Goal: Transaction & Acquisition: Purchase product/service

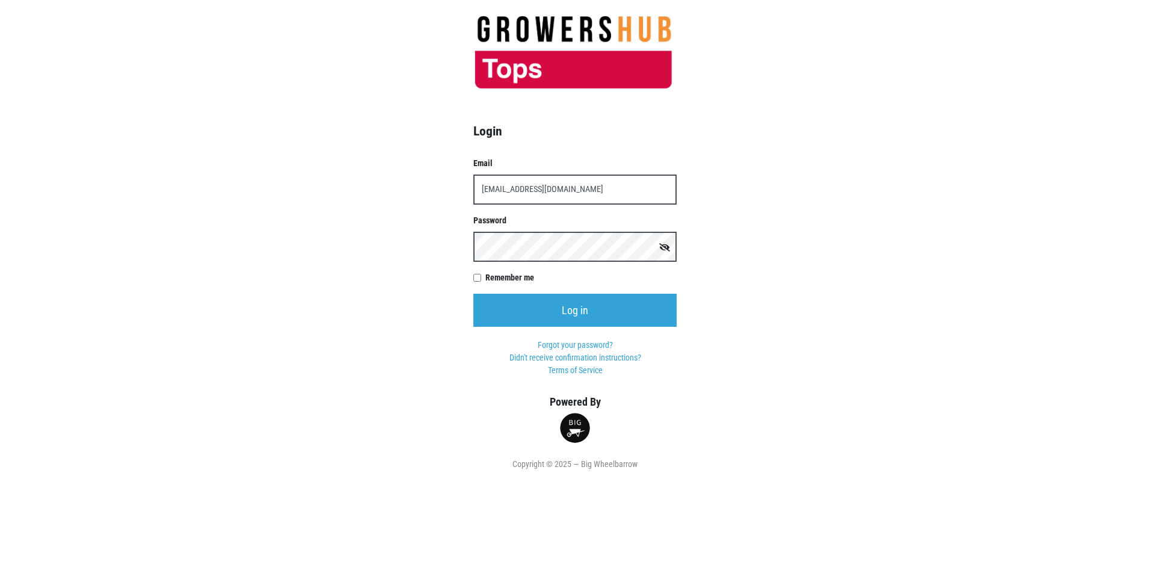
type input "[EMAIL_ADDRESS][DOMAIN_NAME]"
click at [473, 294] on input "Log in" at bounding box center [574, 310] width 203 height 33
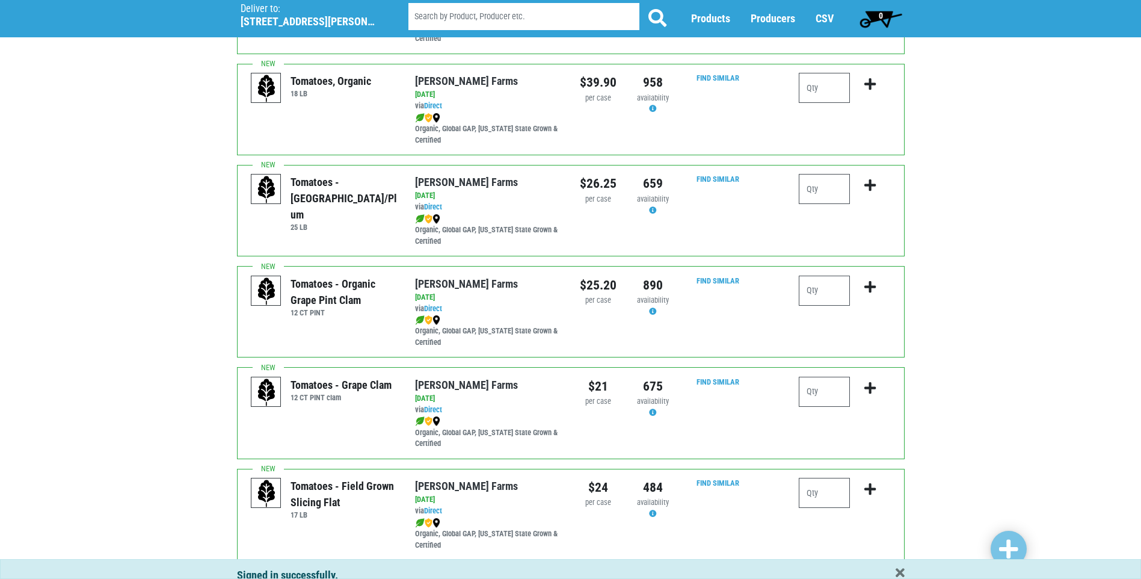
scroll to position [602, 0]
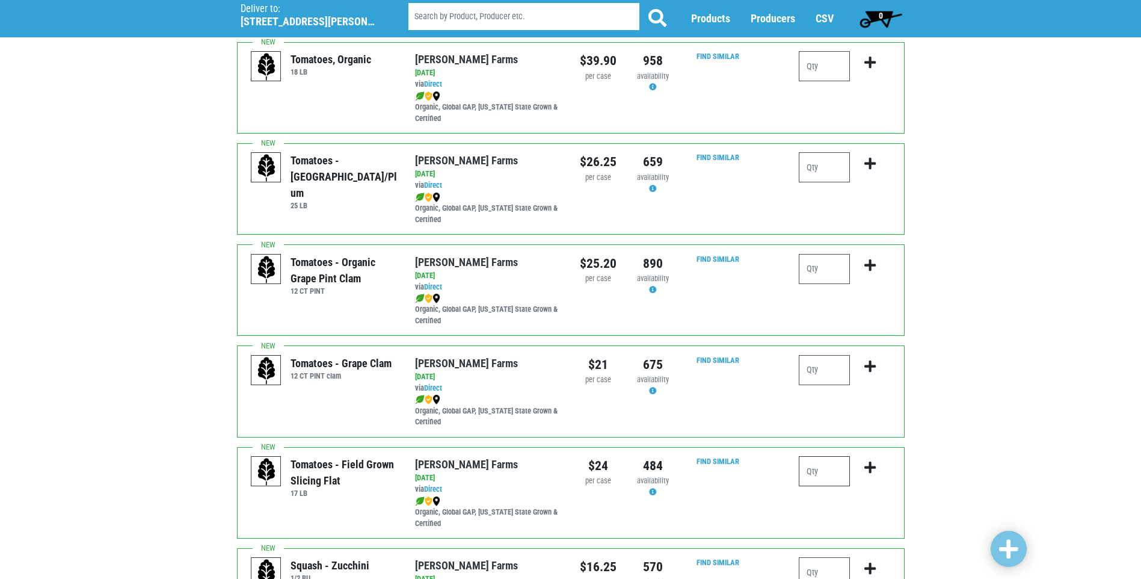
click at [809, 470] on input "number" at bounding box center [824, 471] width 51 height 30
type input "1"
click at [868, 466] on icon "submit" at bounding box center [869, 467] width 11 height 13
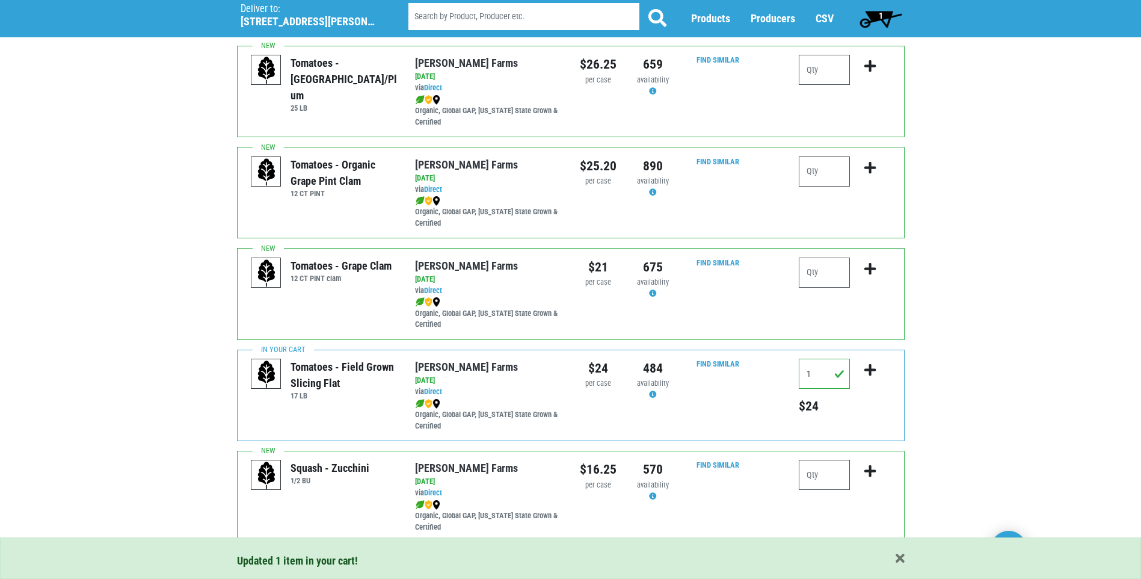
scroll to position [722, 0]
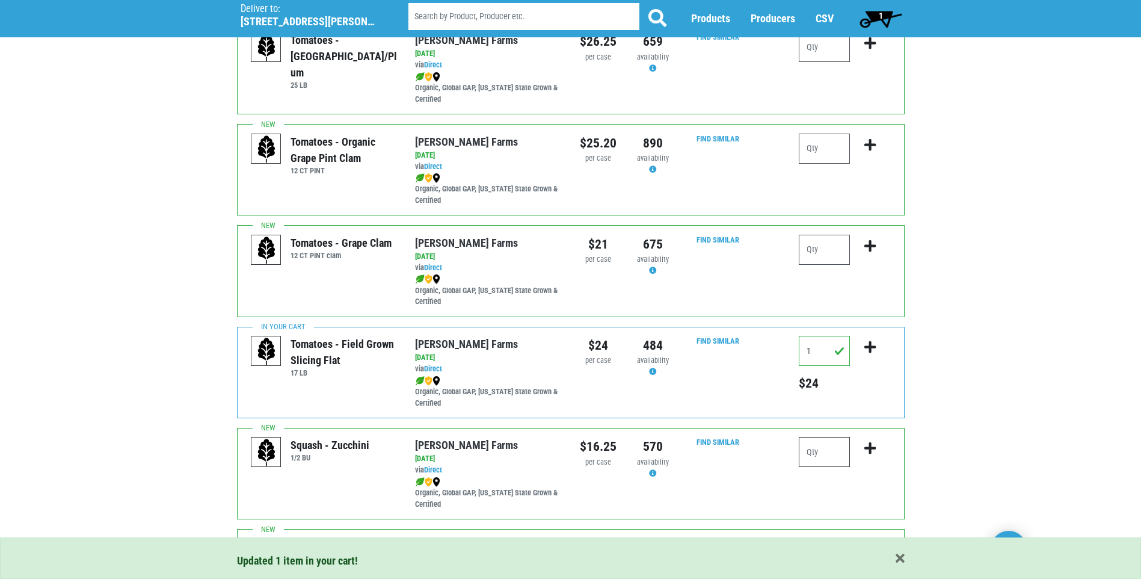
click at [810, 452] on input "number" at bounding box center [824, 452] width 51 height 30
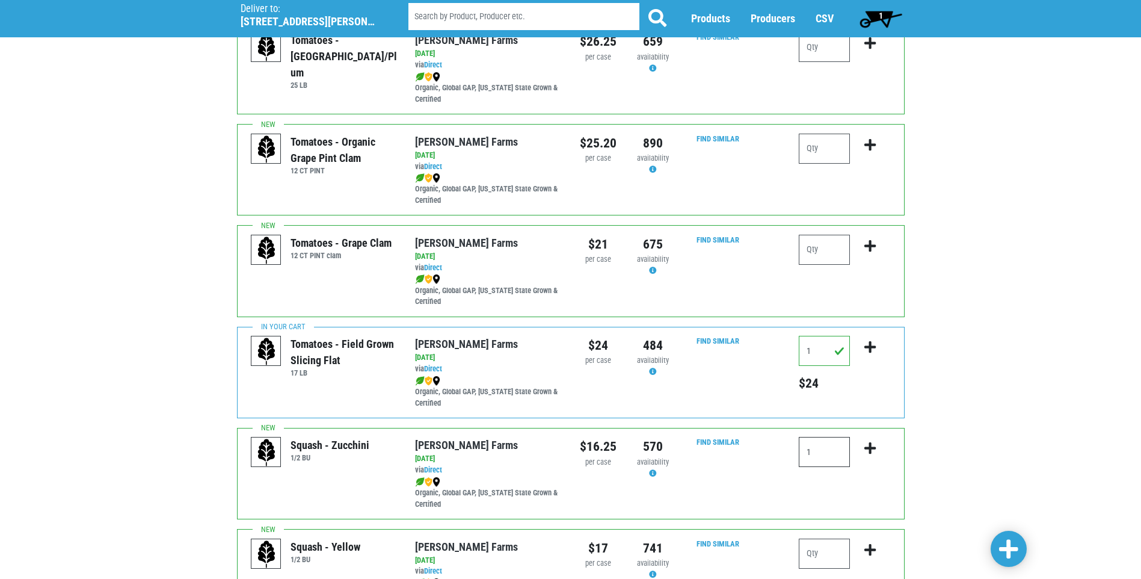
type input "1"
click at [869, 449] on icon "submit" at bounding box center [869, 448] width 11 height 13
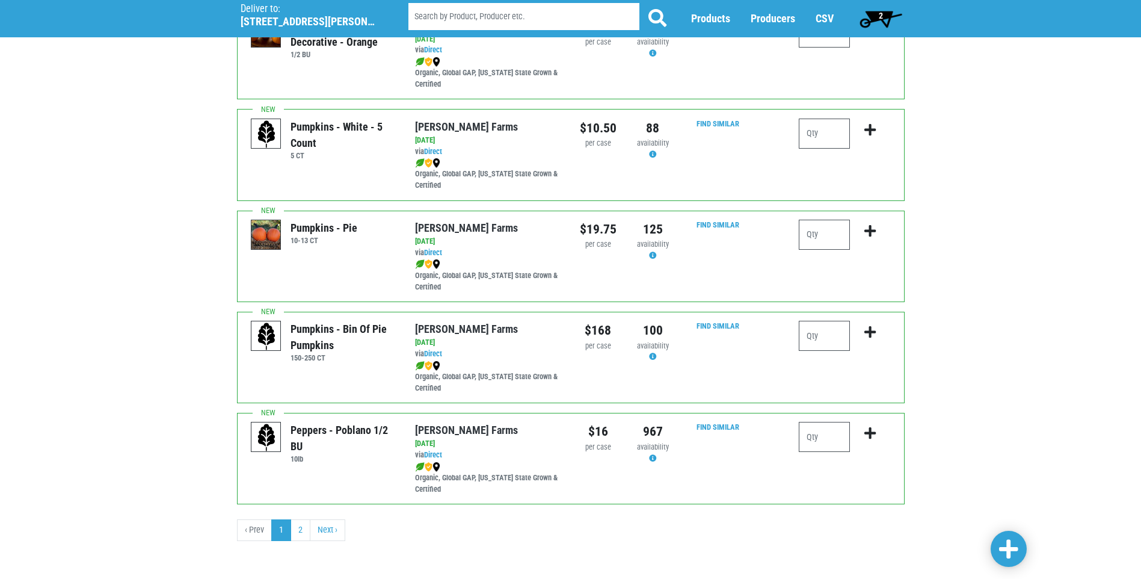
scroll to position [1649, 0]
click at [306, 530] on link "2" at bounding box center [301, 528] width 20 height 22
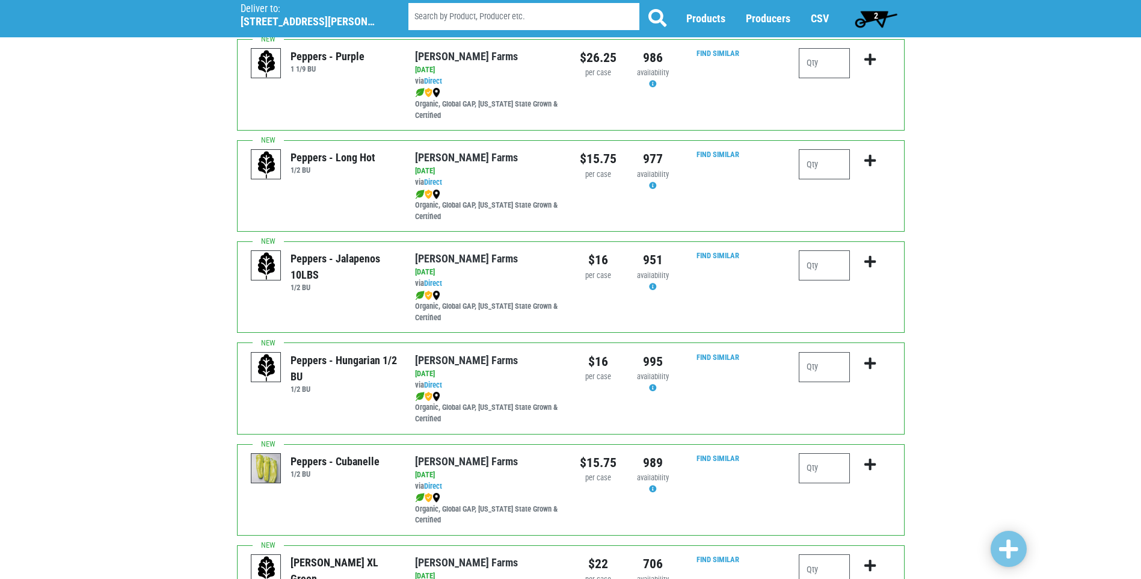
scroll to position [120, 0]
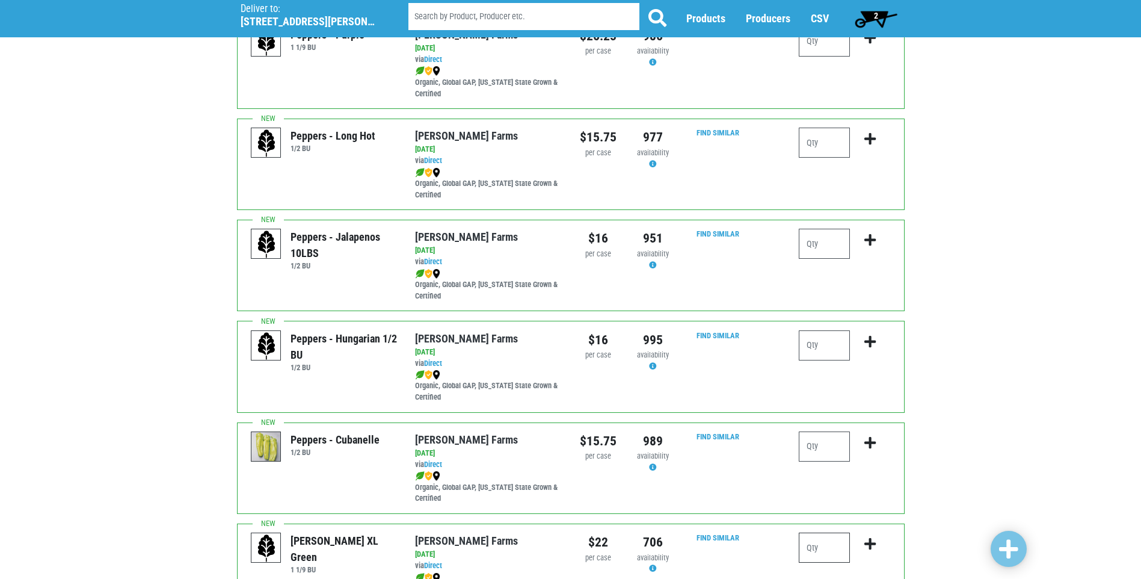
click at [807, 547] on input "number" at bounding box center [824, 547] width 51 height 30
type input "1"
click at [868, 543] on icon "submit" at bounding box center [869, 543] width 11 height 13
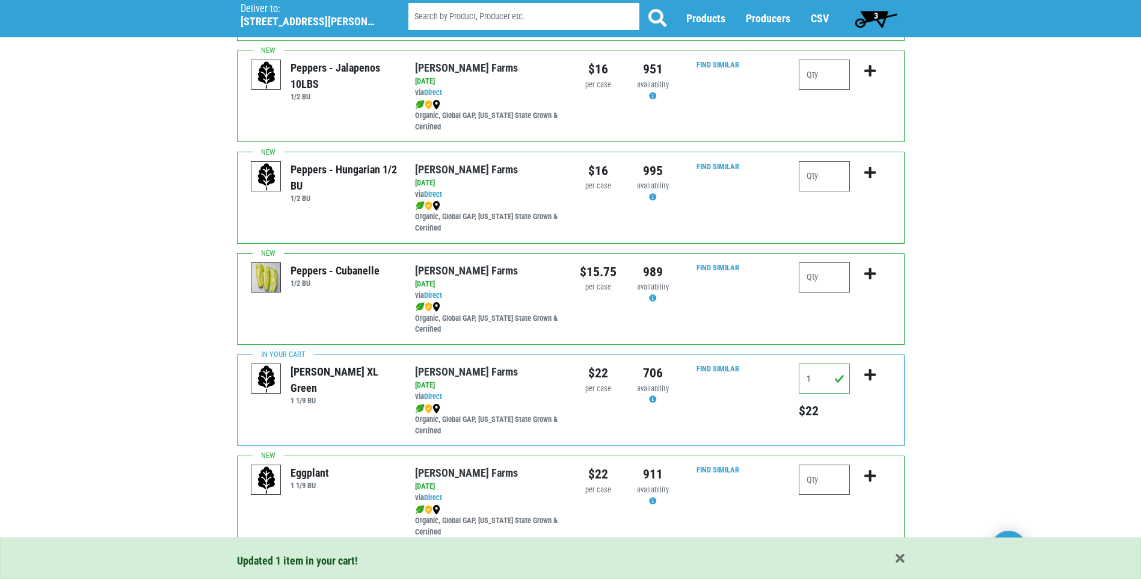
scroll to position [301, 0]
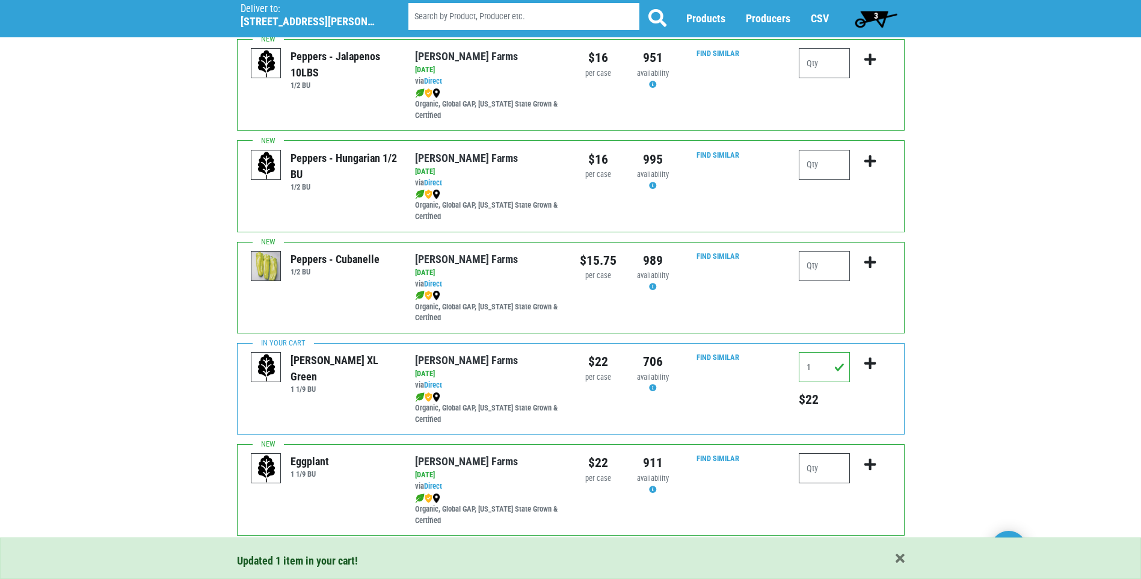
click at [811, 470] on input "number" at bounding box center [824, 468] width 51 height 30
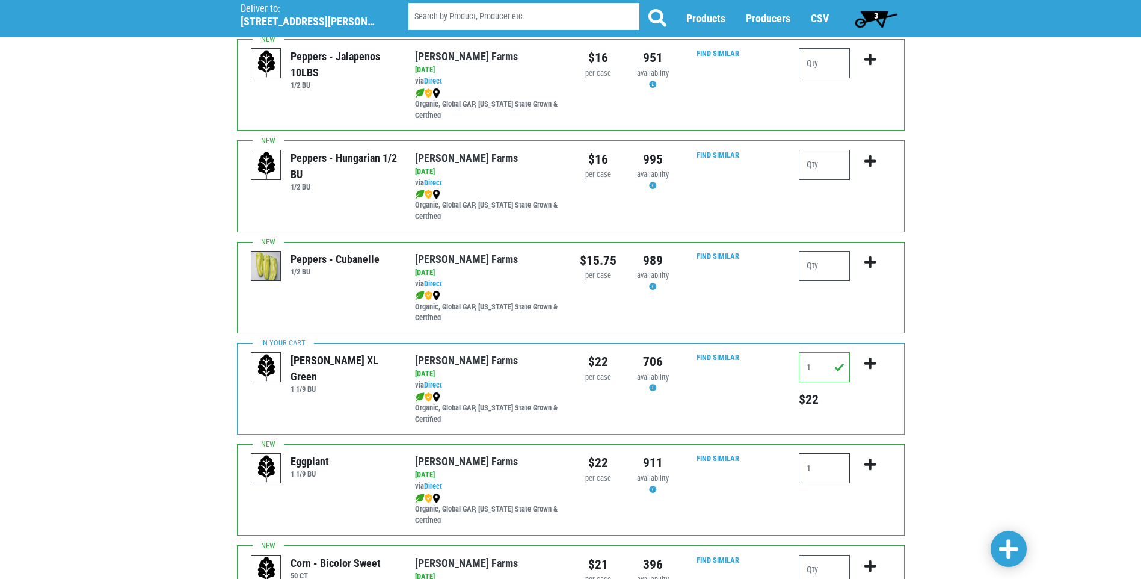
type input "1"
click at [870, 466] on icon "submit" at bounding box center [869, 464] width 11 height 13
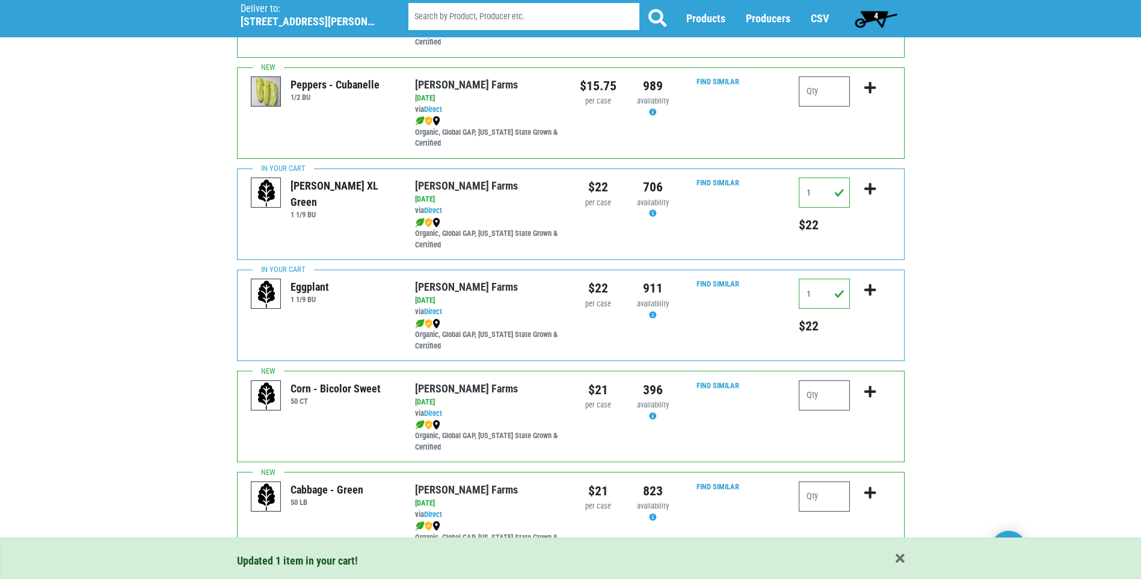
scroll to position [481, 0]
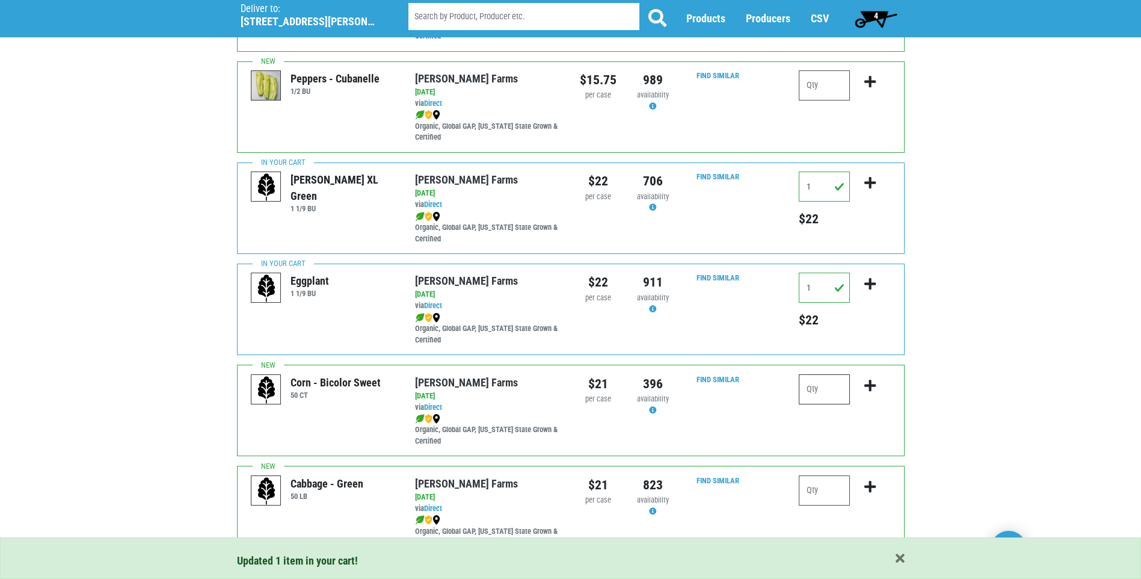
click at [819, 392] on input "number" at bounding box center [824, 389] width 51 height 30
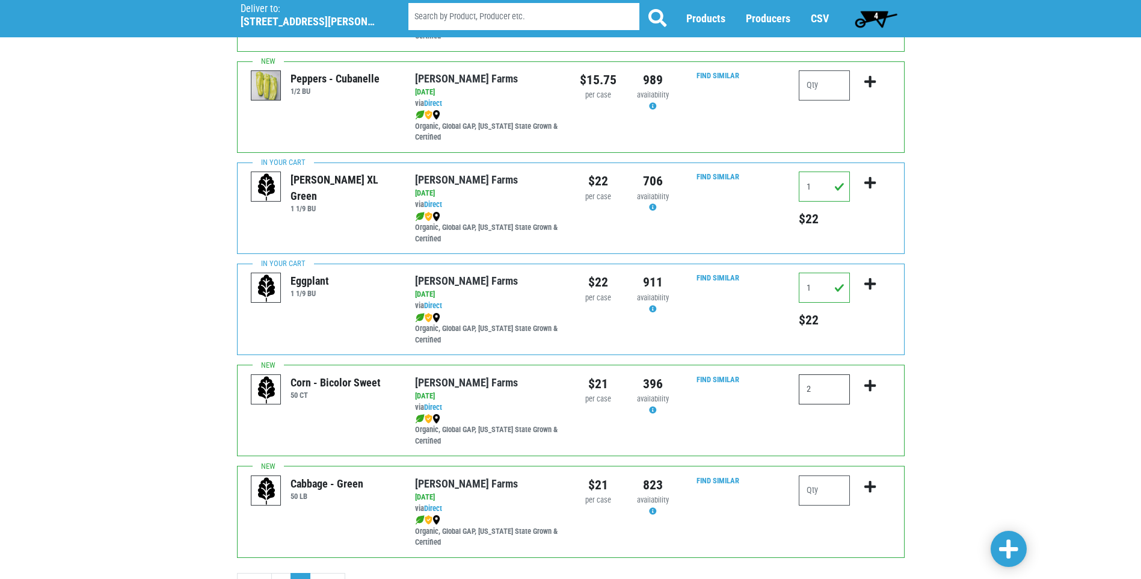
type input "2"
drag, startPoint x: 867, startPoint y: 384, endPoint x: 874, endPoint y: 380, distance: 7.5
click at [873, 380] on icon "submit" at bounding box center [869, 385] width 11 height 13
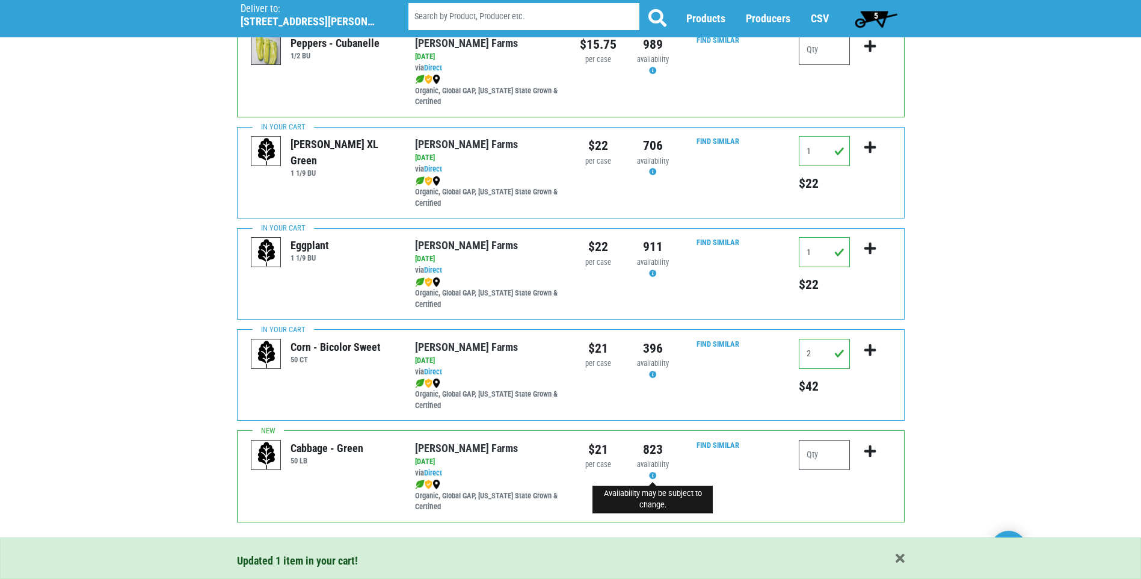
scroll to position [537, 0]
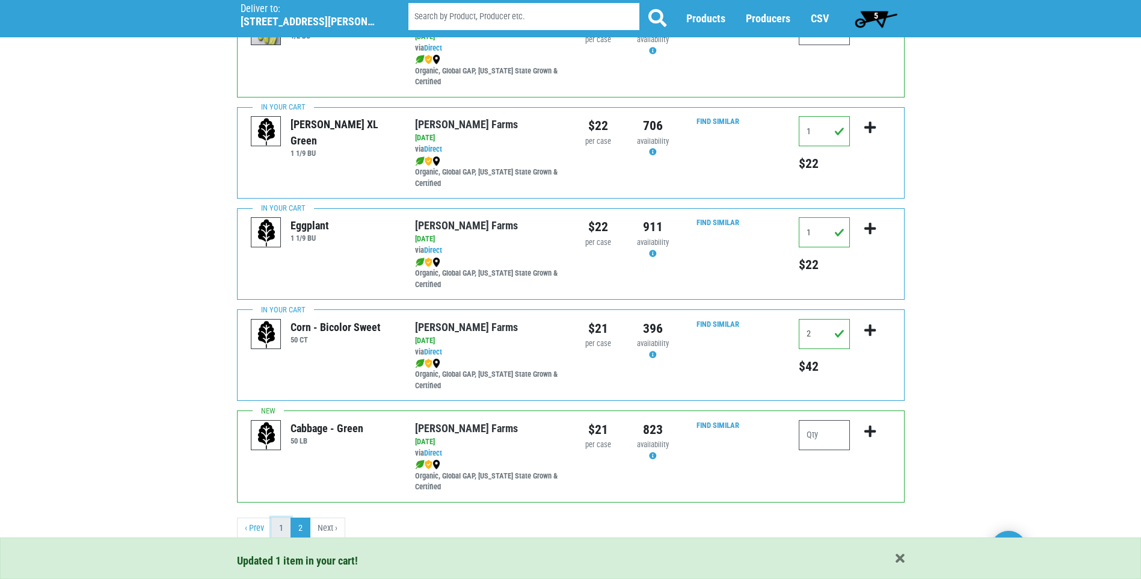
click at [281, 529] on link "1" at bounding box center [281, 528] width 20 height 22
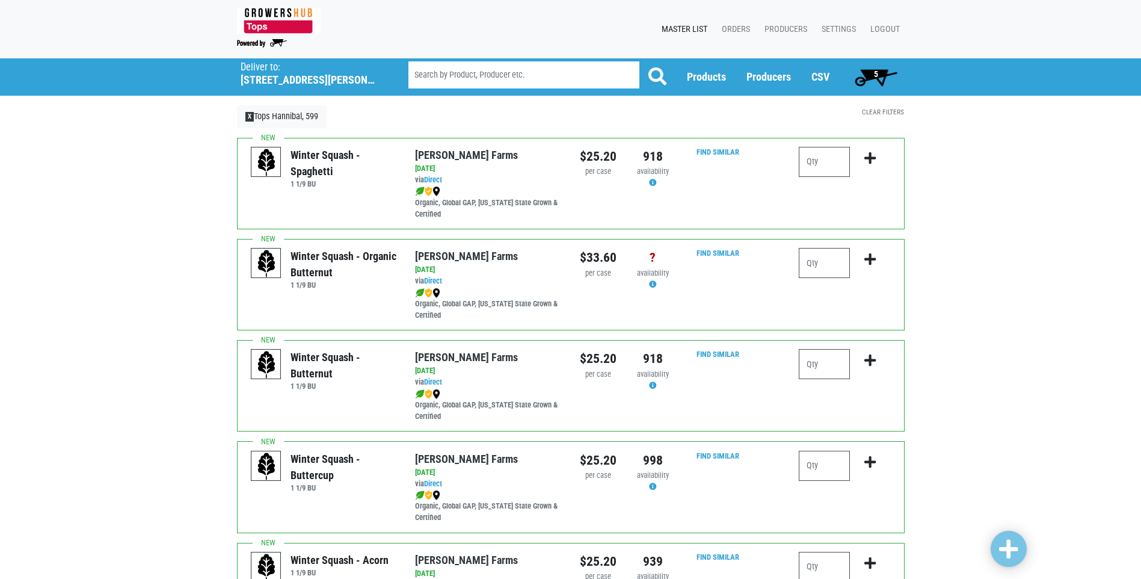
click at [878, 78] on span "5" at bounding box center [876, 74] width 4 height 10
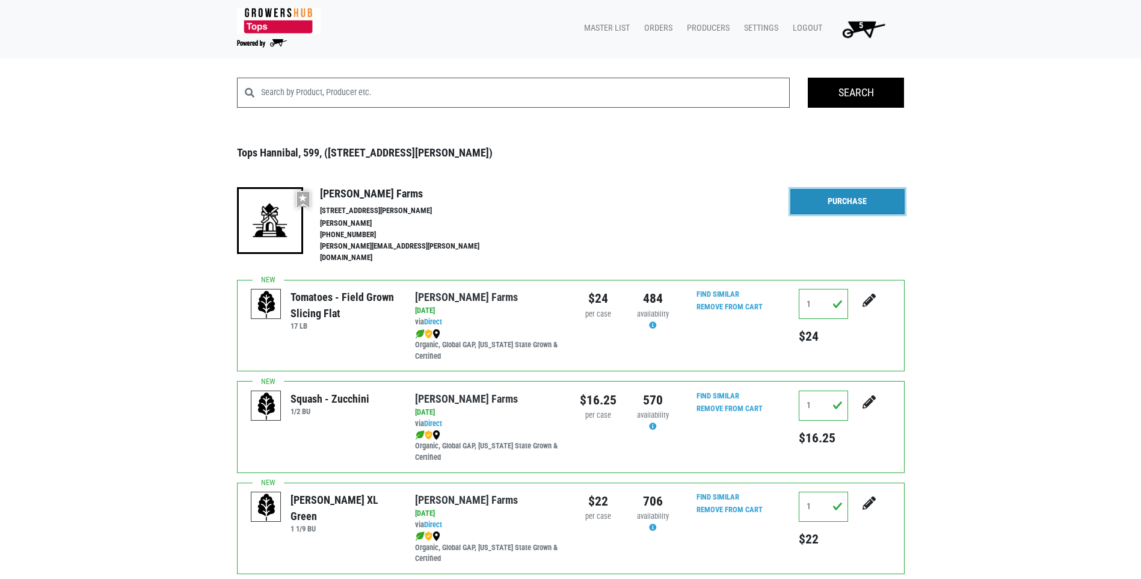
click at [840, 202] on link "Purchase" at bounding box center [847, 201] width 114 height 25
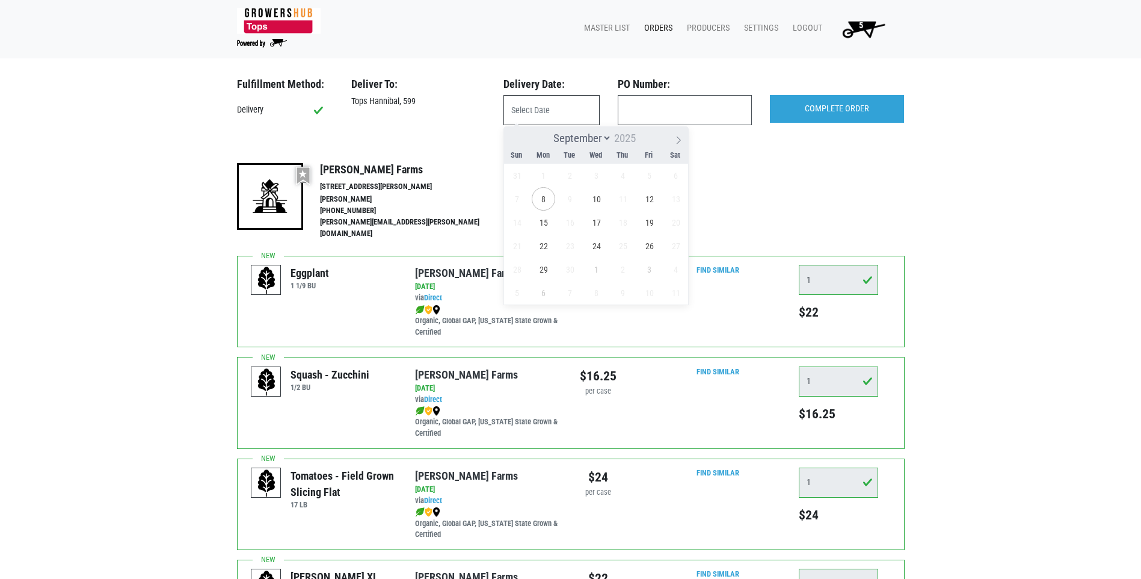
click at [518, 114] on input "text" at bounding box center [551, 110] width 96 height 30
click at [597, 201] on span "10" at bounding box center [596, 198] width 23 height 23
type input "[DATE]"
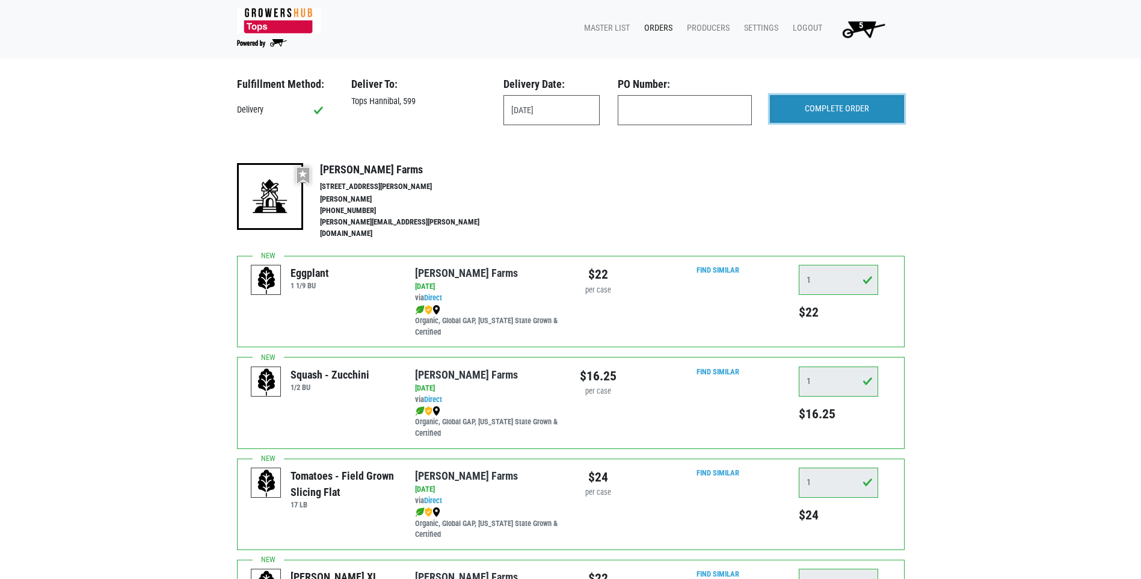
click at [819, 106] on input "COMPLETE ORDER" at bounding box center [837, 109] width 134 height 28
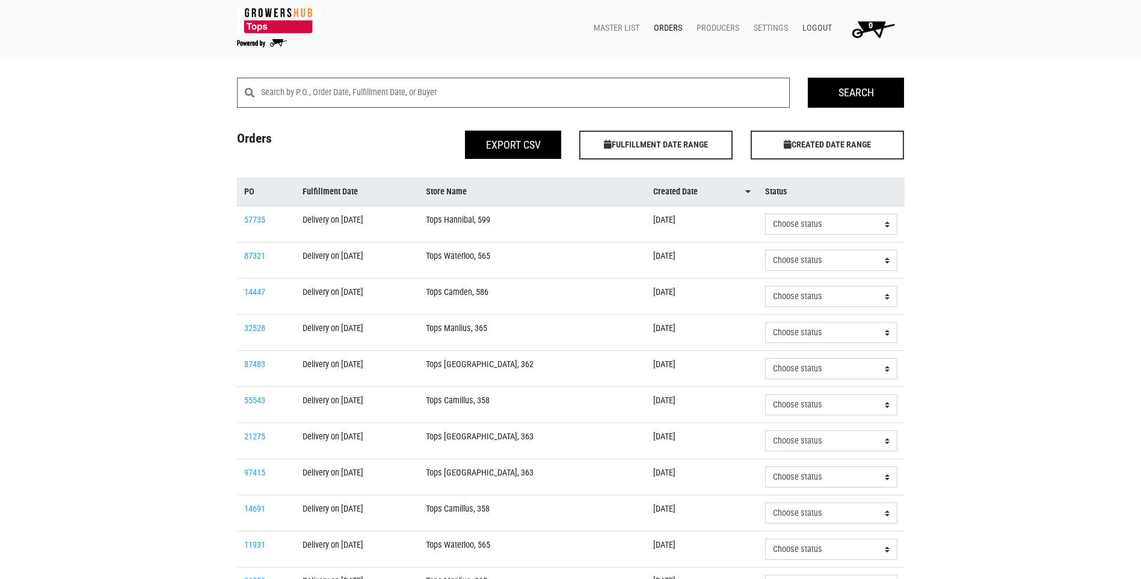
click at [819, 26] on link "Logout" at bounding box center [815, 28] width 44 height 23
